Goal: Find specific page/section

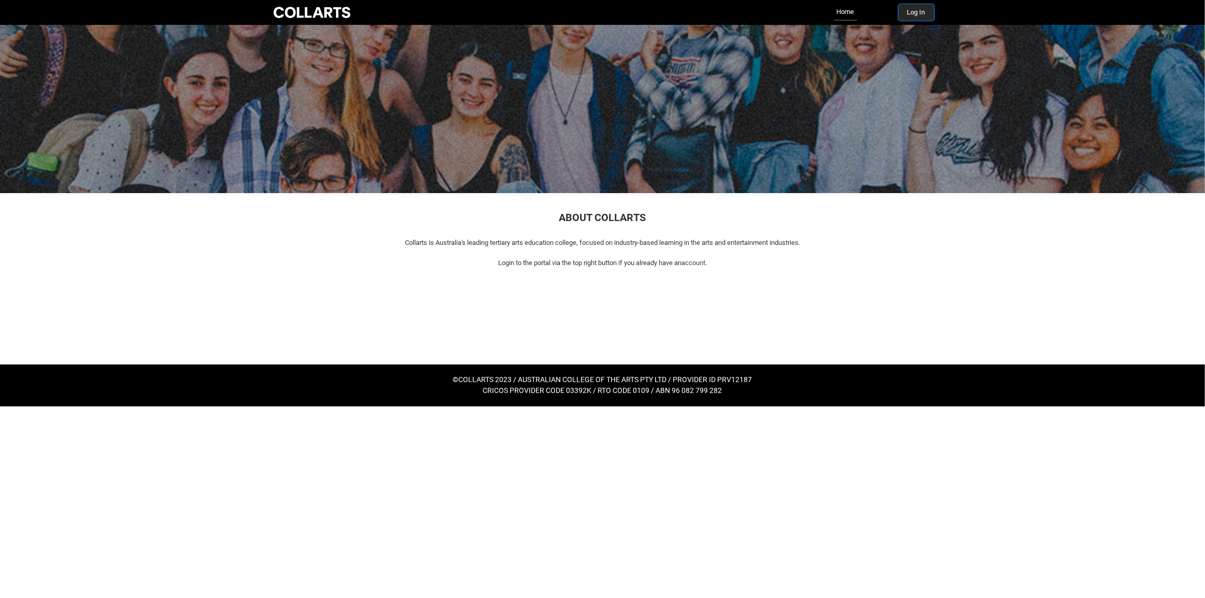
click at [911, 11] on button "Log In" at bounding box center [916, 12] width 36 height 17
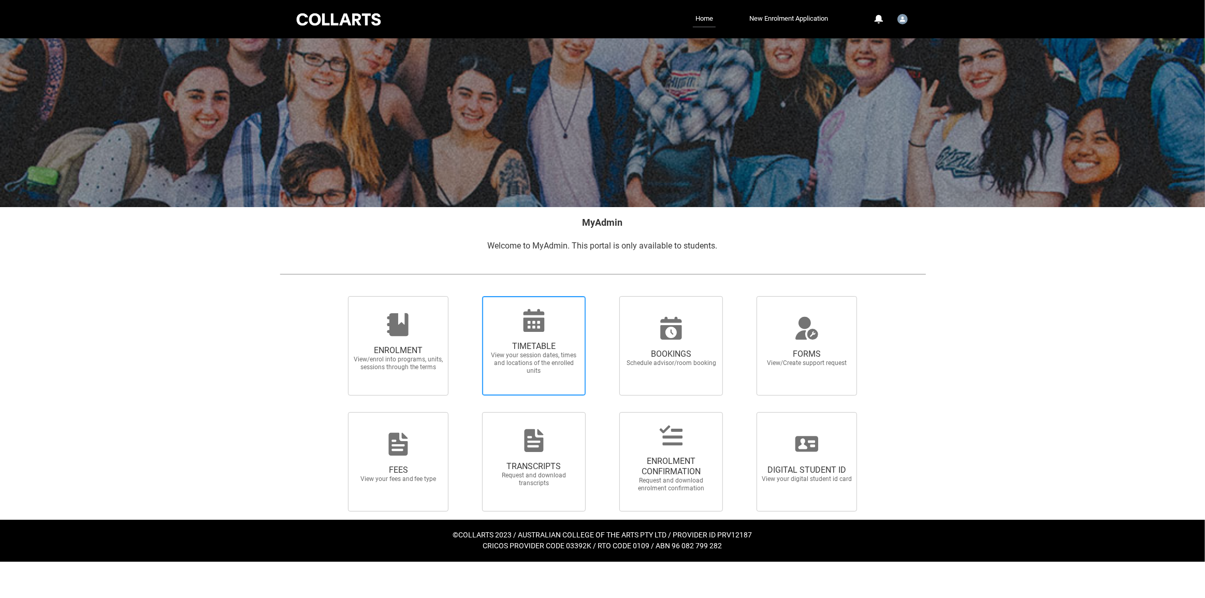
click at [584, 365] on span "TIMETABLE View your session dates, times and locations of the enrolled units" at bounding box center [534, 345] width 104 height 99
click at [469, 296] on input "TIMETABLE View your session dates, times and locations of the enrolled units" at bounding box center [469, 296] width 1 height 1
radio input "true"
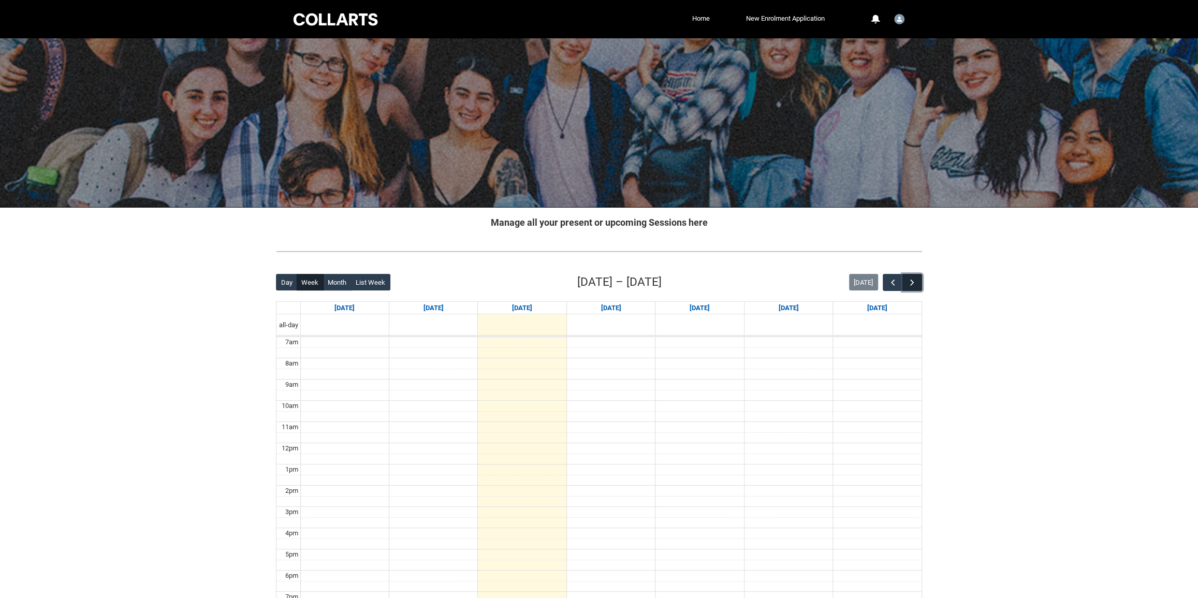
click at [903, 282] on button "button" at bounding box center [912, 282] width 20 height 17
